Goal: Information Seeking & Learning: Learn about a topic

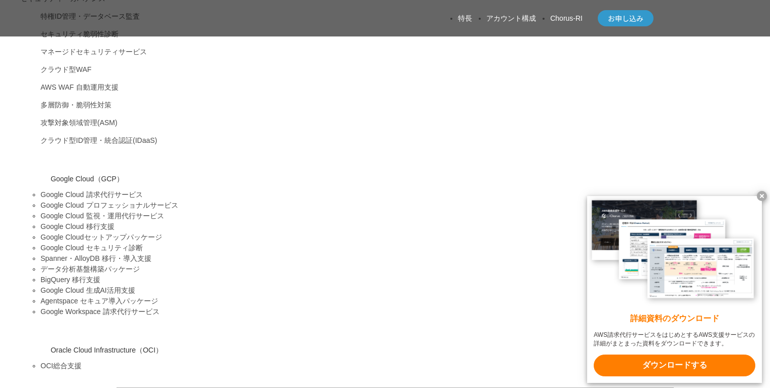
scroll to position [585, 0]
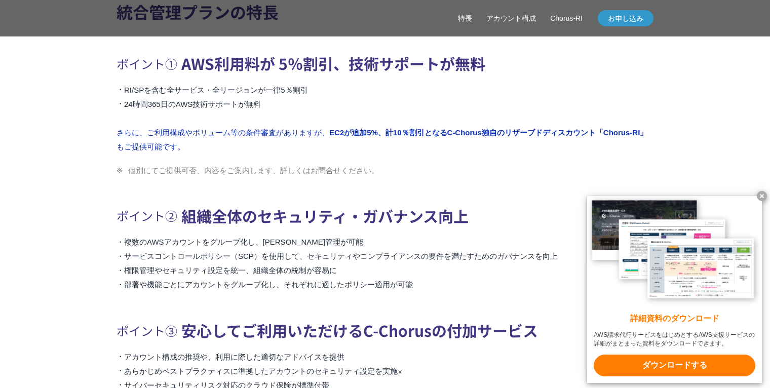
click at [582, 97] on li "RI/SPを含む全サービス・全リージョンが一律5％割引" at bounding box center [384, 90] width 537 height 14
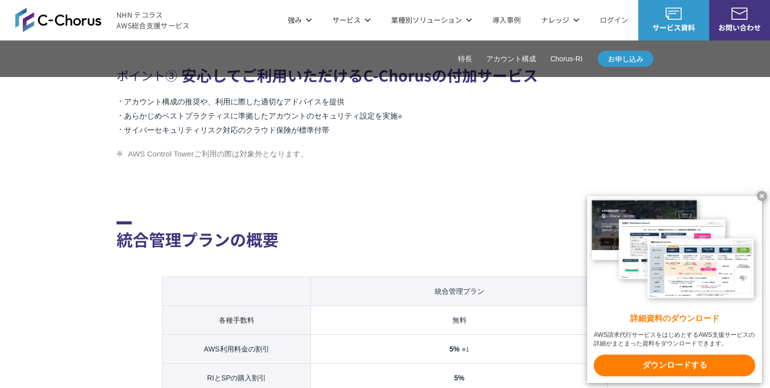
scroll to position [846, 0]
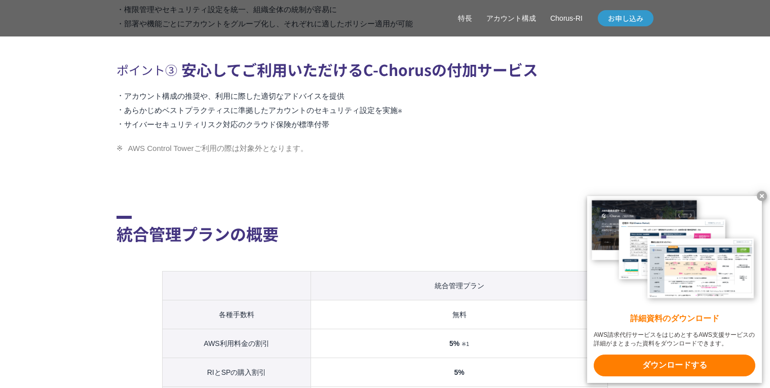
drag, startPoint x: 580, startPoint y: 118, endPoint x: 578, endPoint y: 93, distance: 25.4
click at [578, 93] on div "ポイント③ 安心してご利用いただけるC-Chorusの付加サービス アカウント構成の推奨や、利用に際した適切なアドバイスを提供 あらかじめベストプラクティスに…" at bounding box center [384, 93] width 537 height 76
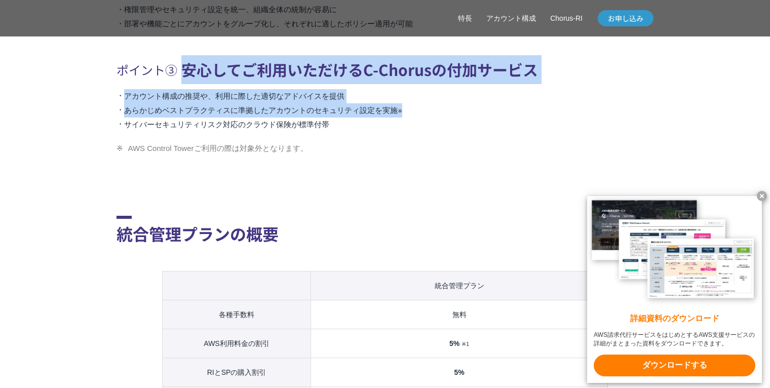
click at [578, 84] on h3 "ポイント③ 安心してご利用いただけるC-Chorusの付加サービス" at bounding box center [384, 69] width 537 height 29
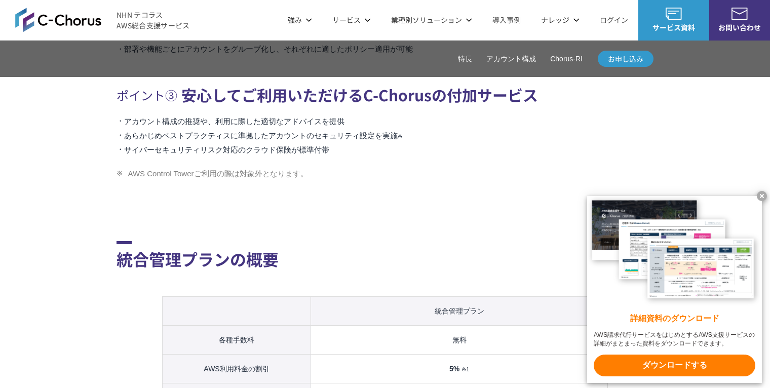
scroll to position [814, 0]
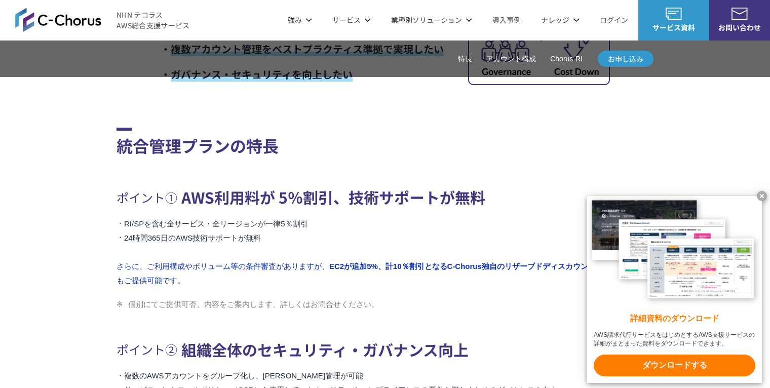
click at [559, 189] on section "統合管理プランの特長 ポイント① AWS利用料が 5％割引、技術サポートが無料 RI/SPを含む全サービス・全リージョンが一律5％割引 24時間365日のAW…" at bounding box center [384, 303] width 537 height 493
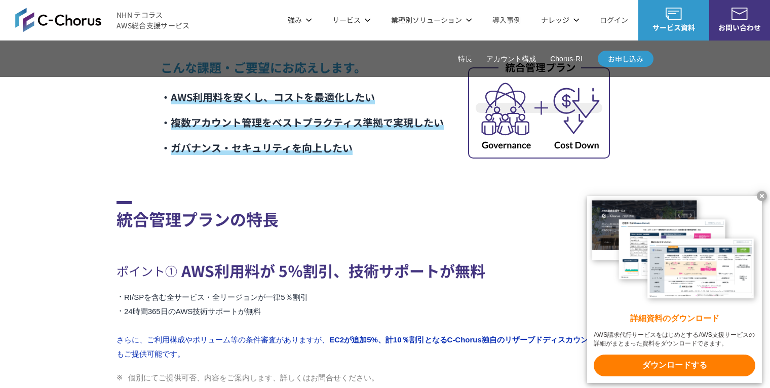
scroll to position [372, 0]
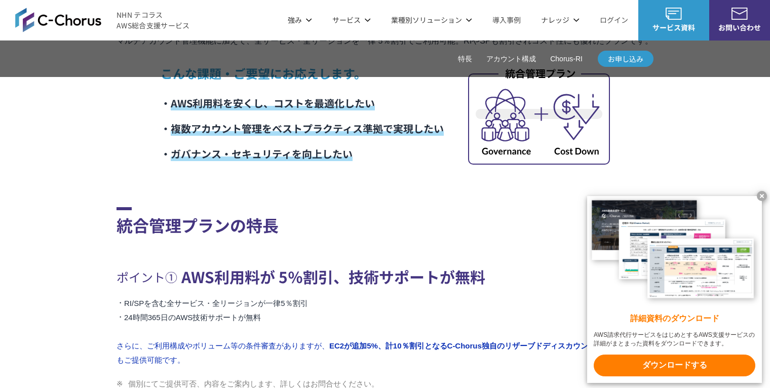
click at [559, 189] on section "統合管理プランの特長 ポイント① AWS利用料が 5％割引、技術サポートが無料 RI/SPを含む全サービス・全リージョンが一律5％割引 24時間365日のAW…" at bounding box center [384, 382] width 537 height 493
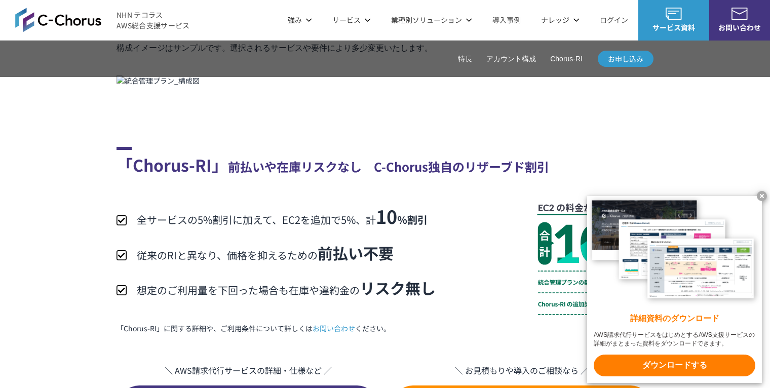
scroll to position [1760, 0]
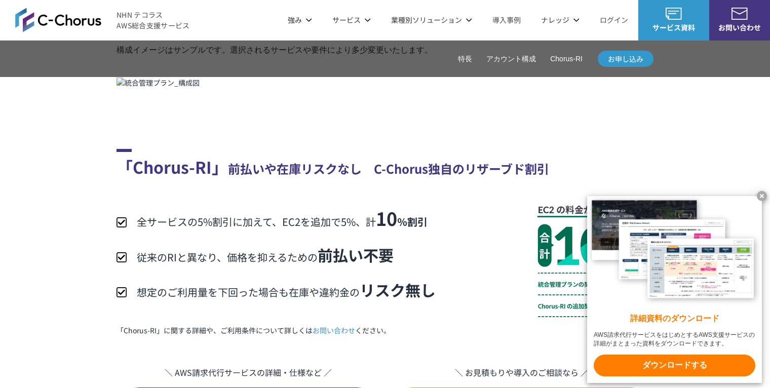
drag, startPoint x: 197, startPoint y: 318, endPoint x: 159, endPoint y: 308, distance: 38.8
click at [159, 308] on section "「Chorus-RI」 前払いや在庫リスクなし　C-Chorus独自のリザーブド割引 全サービスの5%割引に加えて、EC2を追加で5%、計 10 ％割引 従来…" at bounding box center [384, 243] width 537 height 370
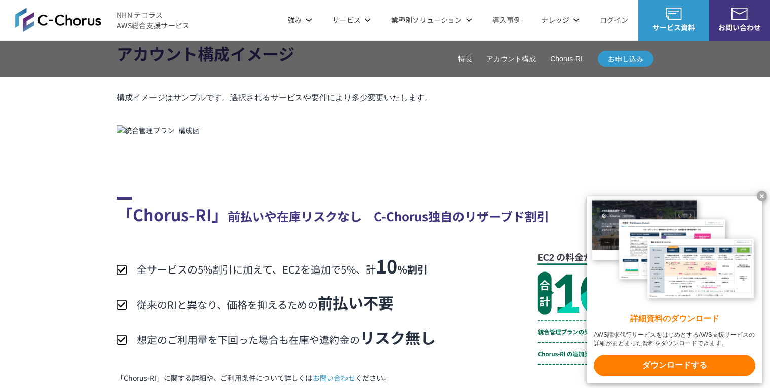
scroll to position [1711, 0]
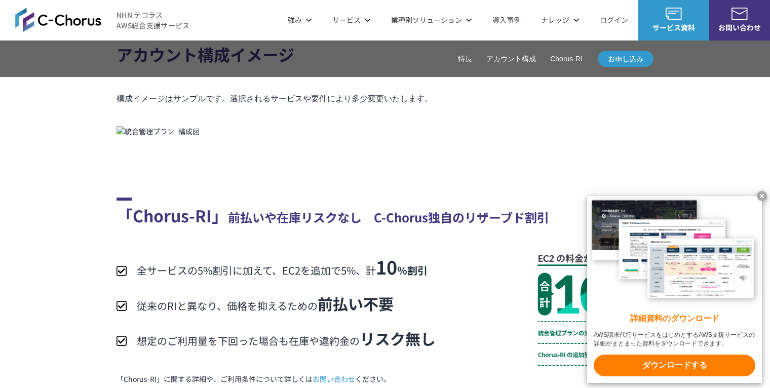
drag, startPoint x: 159, startPoint y: 308, endPoint x: 129, endPoint y: 320, distance: 33.2
click at [129, 137] on img at bounding box center [157, 131] width 83 height 11
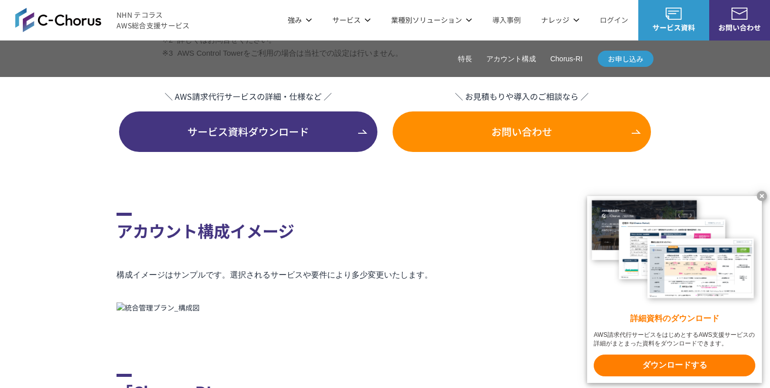
scroll to position [1476, 0]
